Goal: Task Accomplishment & Management: Manage account settings

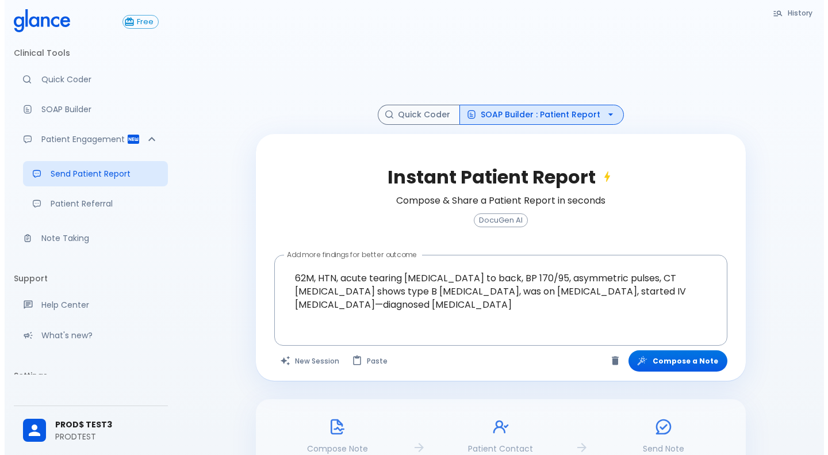
scroll to position [72, 0]
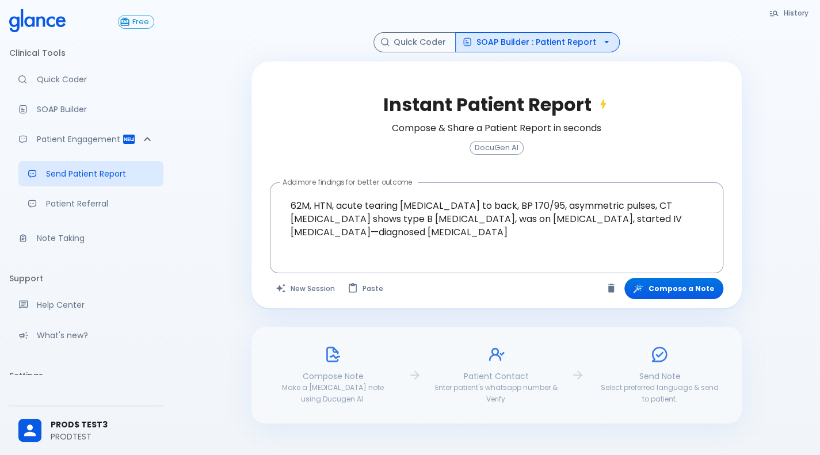
click at [327, 354] on icon at bounding box center [333, 354] width 14 height 16
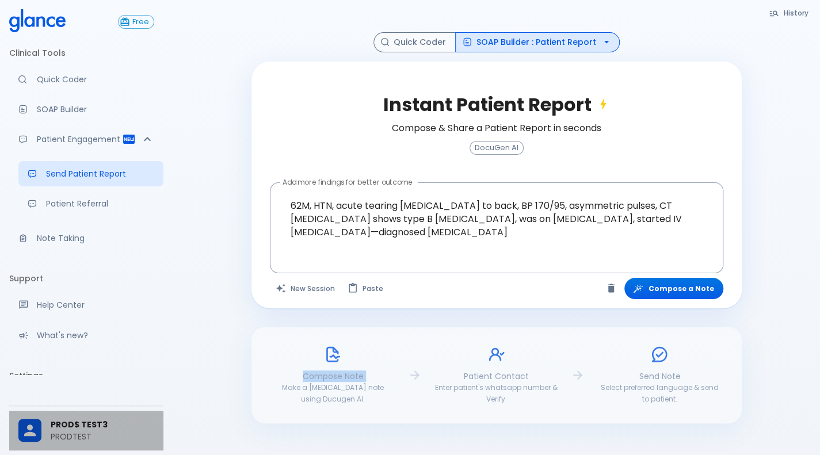
click at [72, 427] on span "PROD$ TEST3" at bounding box center [103, 425] width 104 height 12
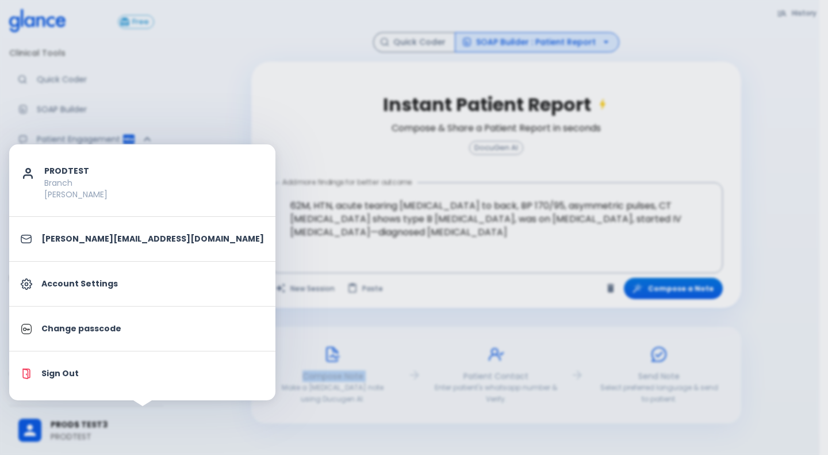
click at [84, 365] on li "Sign Out" at bounding box center [142, 373] width 266 height 35
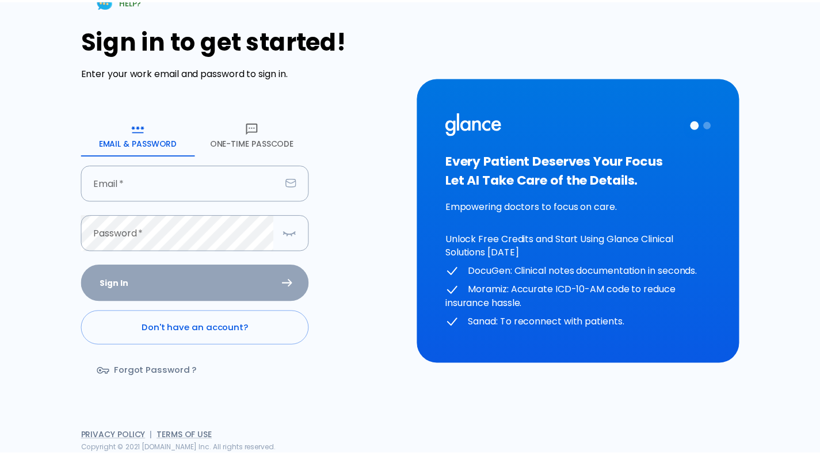
scroll to position [13, 0]
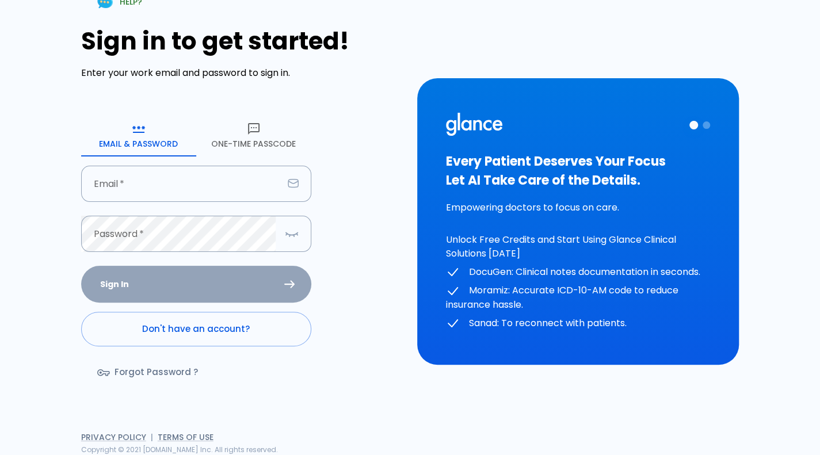
type input "[PERSON_NAME][EMAIL_ADDRESS][DOMAIN_NAME]"
